Goal: Find specific page/section

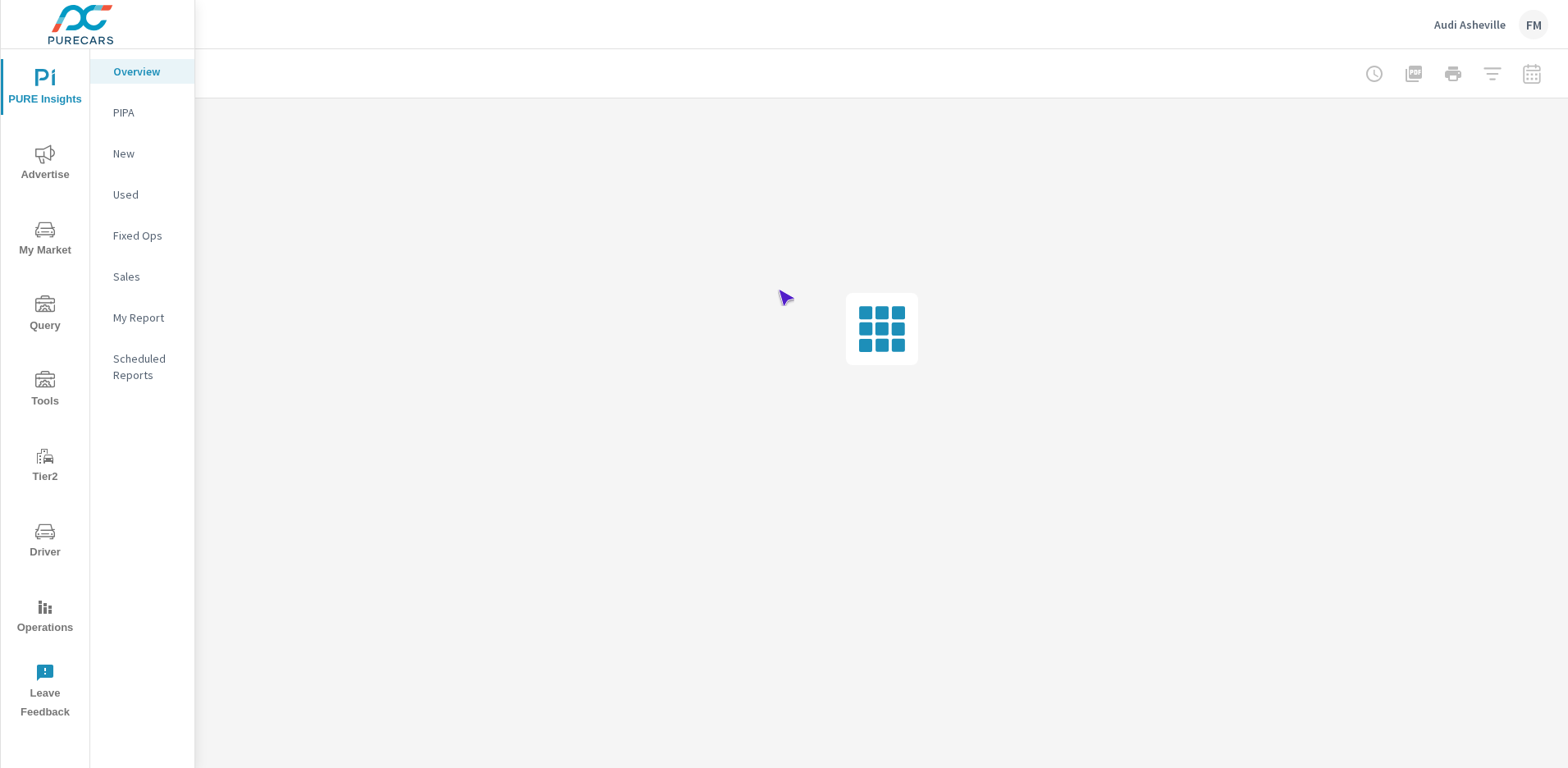
click at [45, 617] on span "Operations" at bounding box center [45, 618] width 79 height 40
